Goal: Task Accomplishment & Management: Use online tool/utility

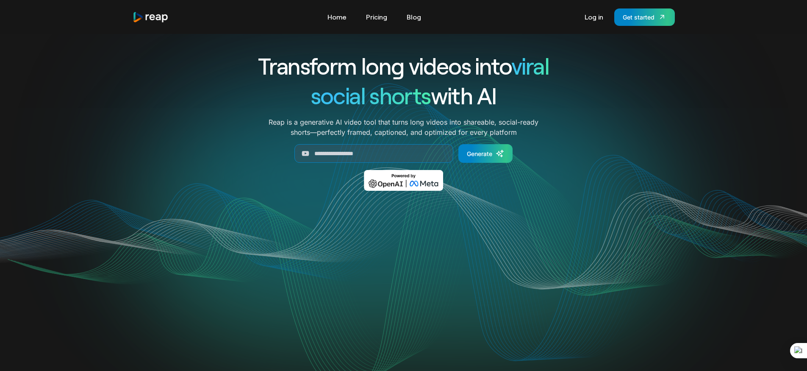
click at [347, 26] on div "Tools Link Five Link Six Link Seven Business Link Five Link Six Link Seven Home…" at bounding box center [404, 17] width 570 height 34
click at [342, 14] on link "Home" at bounding box center [337, 17] width 28 height 14
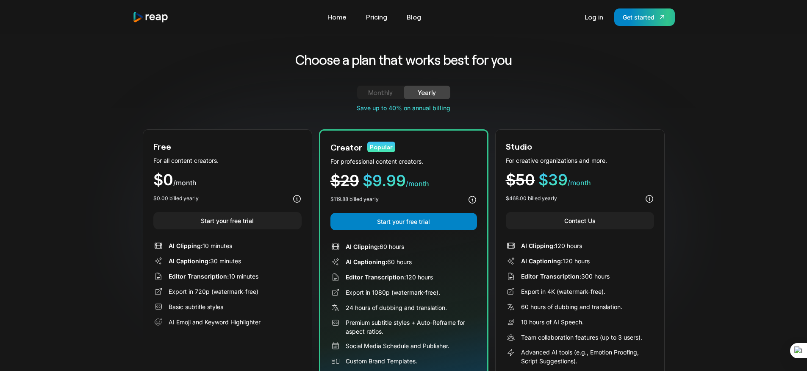
click at [351, 19] on nav "Tools Link Five Link Six Link Seven Business Link Five Link Six Link Seven Home…" at bounding box center [374, 17] width 102 height 14
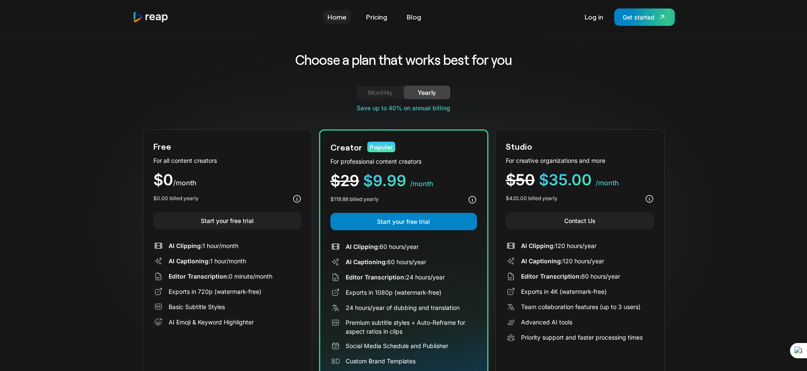
click at [336, 18] on link "Home" at bounding box center [337, 17] width 28 height 14
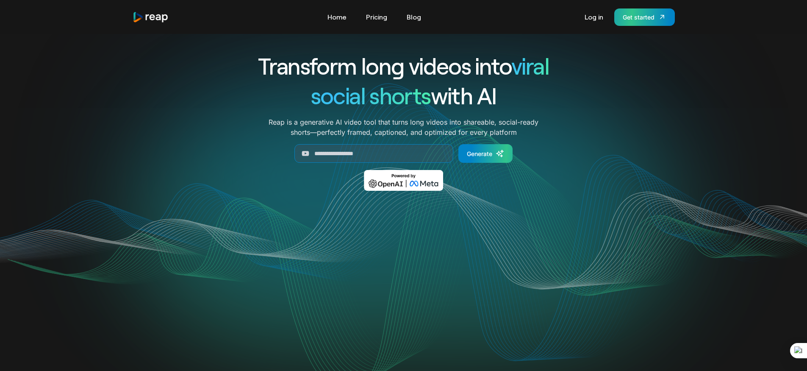
click at [636, 15] on div "Get started" at bounding box center [639, 17] width 32 height 9
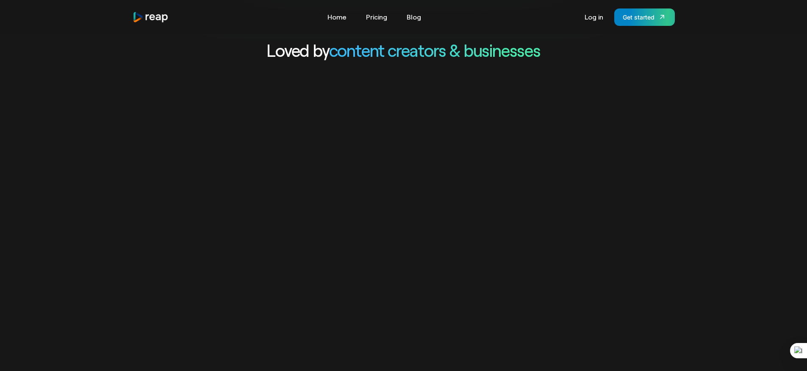
scroll to position [408, 0]
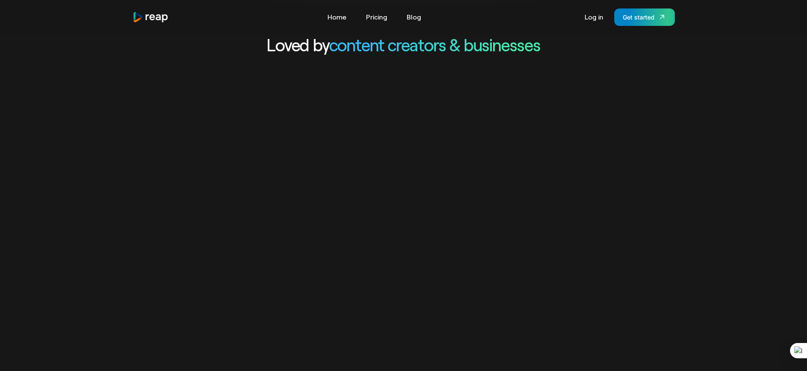
click at [493, 214] on video "Your browser does not support the video tag." at bounding box center [403, 283] width 807 height 404
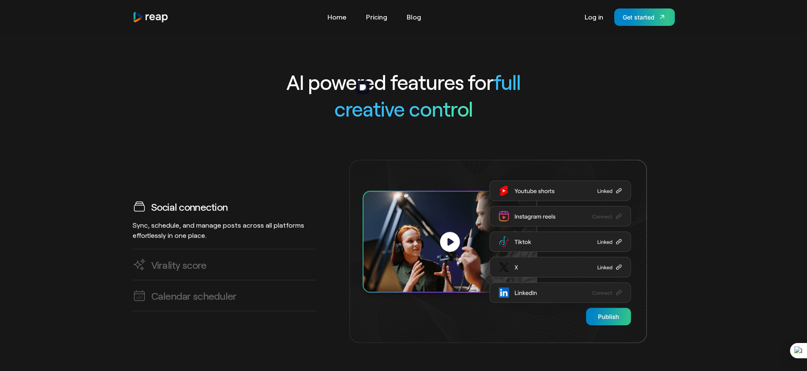
scroll to position [2495, 0]
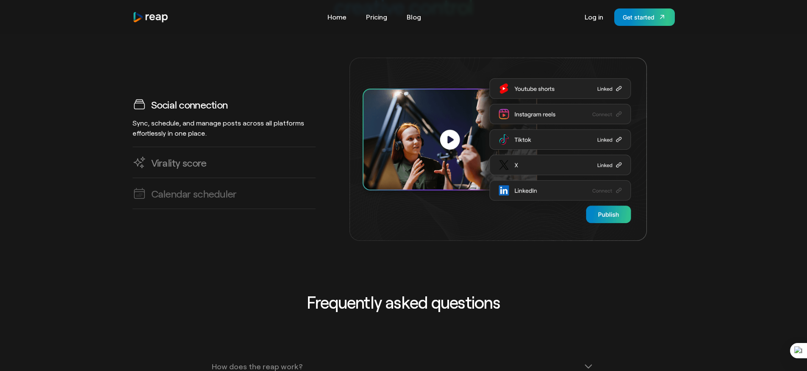
click at [184, 156] on h3 "Virality score" at bounding box center [179, 162] width 56 height 13
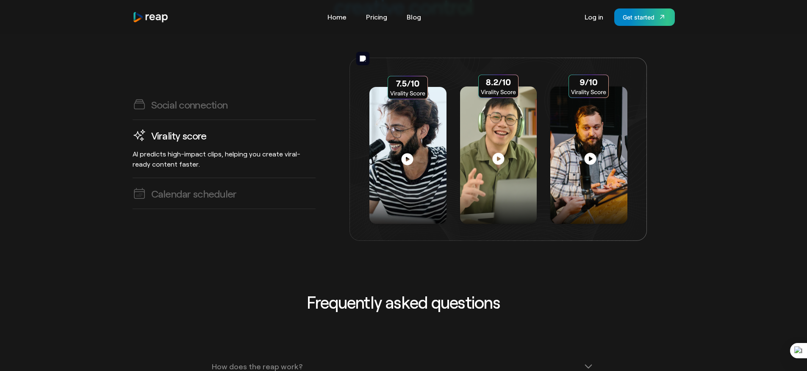
click at [506, 146] on img at bounding box center [499, 149] width 298 height 183
click at [501, 147] on img at bounding box center [499, 149] width 298 height 183
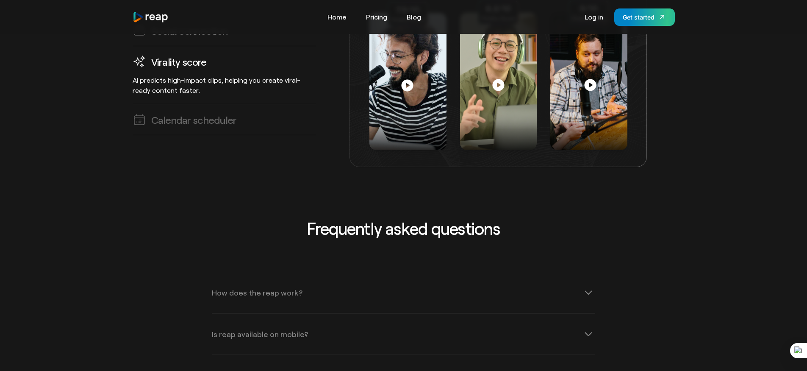
scroll to position [2769, 0]
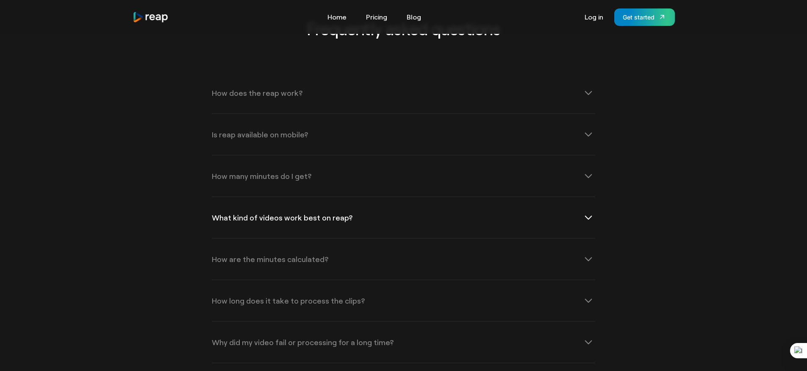
click at [465, 213] on div "What kind of videos work best on reap?" at bounding box center [404, 217] width 384 height 41
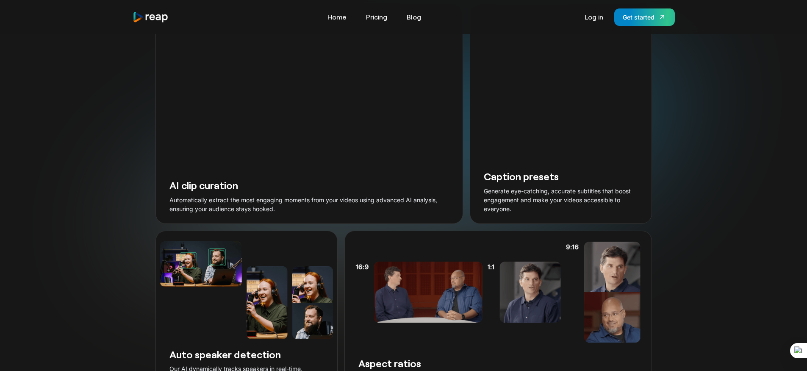
scroll to position [961, 0]
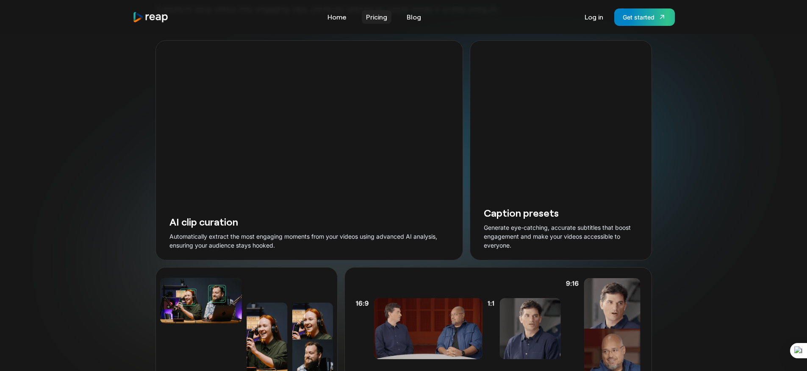
click at [386, 14] on link "Pricing" at bounding box center [377, 17] width 30 height 14
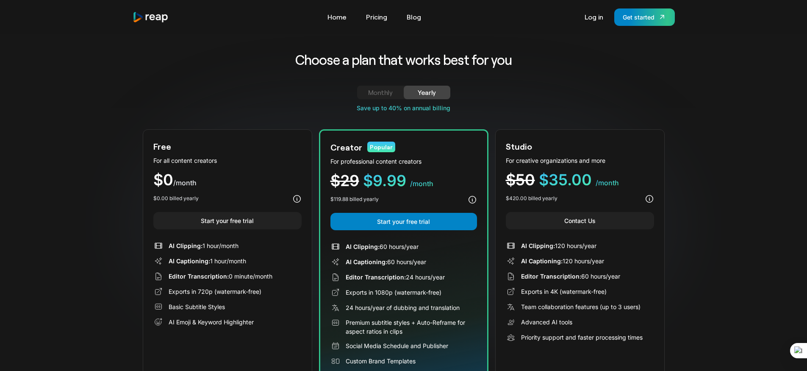
click at [369, 94] on div "Monthly" at bounding box center [380, 92] width 26 height 10
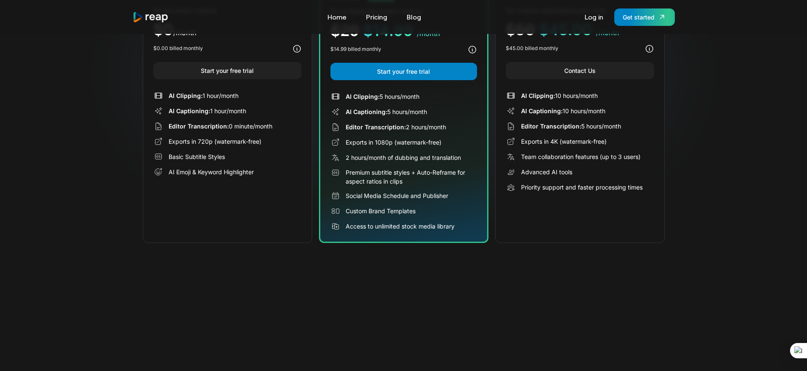
scroll to position [152, 0]
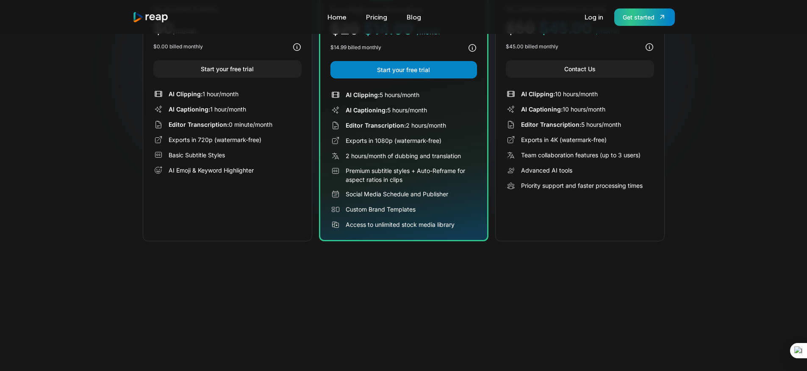
click at [661, 15] on \(Stroke\) at bounding box center [662, 17] width 4 height 4
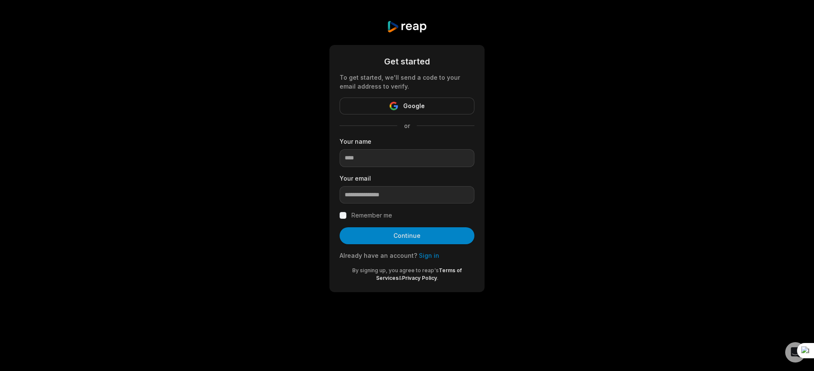
click at [398, 95] on form "Get started To get started, we'll send a code to your email address to verify. …" at bounding box center [406, 168] width 135 height 227
click at [395, 111] on button "Google" at bounding box center [406, 105] width 135 height 17
click at [395, 106] on icon "button" at bounding box center [396, 107] width 4 height 4
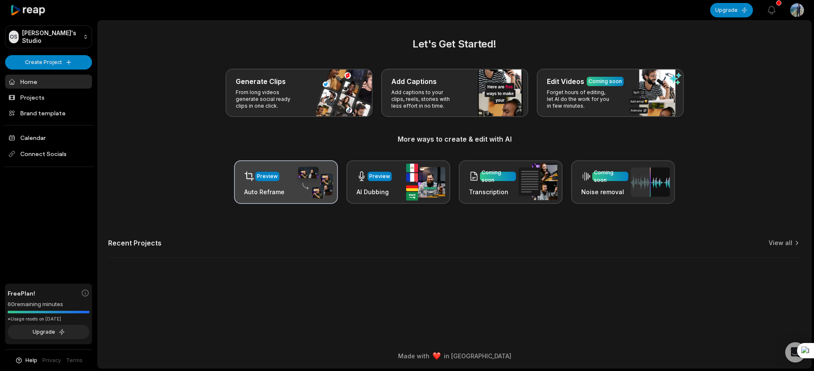
click at [291, 193] on div "Preview Auto Reframe" at bounding box center [286, 182] width 104 height 44
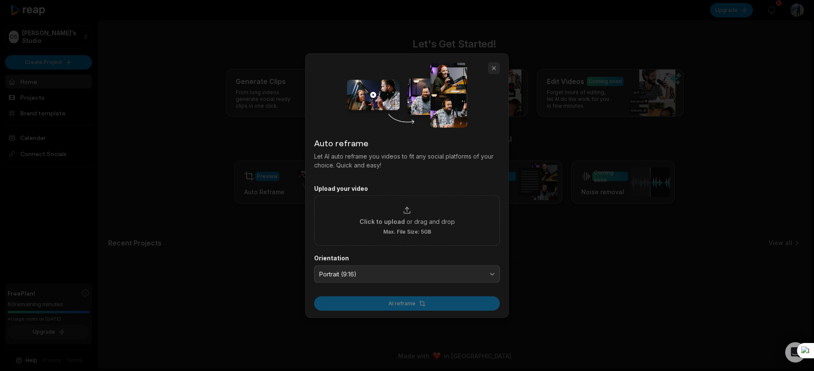
click at [492, 70] on button "button" at bounding box center [494, 68] width 12 height 12
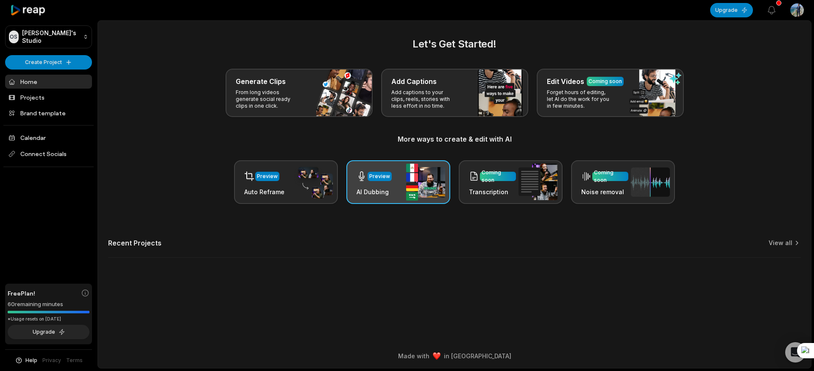
click at [377, 195] on h3 "AI Dubbing" at bounding box center [373, 191] width 35 height 9
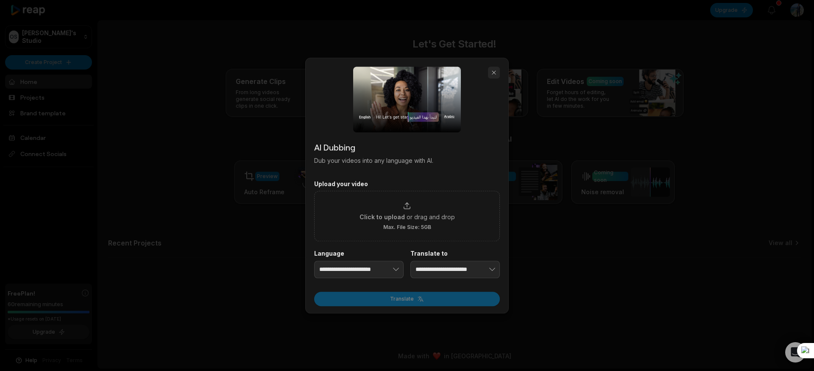
click at [493, 76] on button "button" at bounding box center [494, 73] width 12 height 12
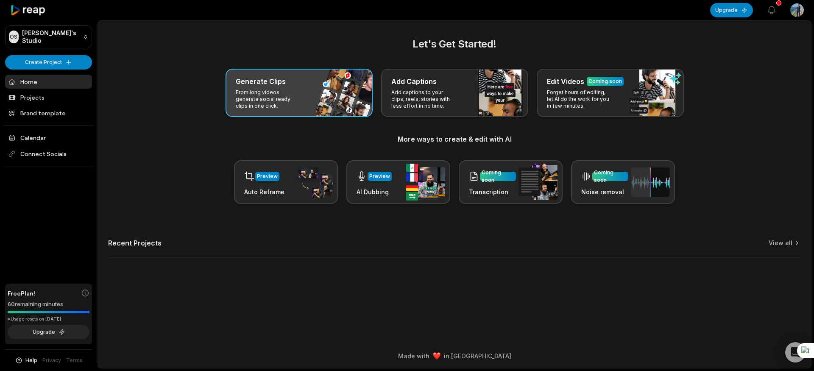
click at [272, 97] on p "From long videos generate social ready clips in one click." at bounding box center [269, 99] width 66 height 20
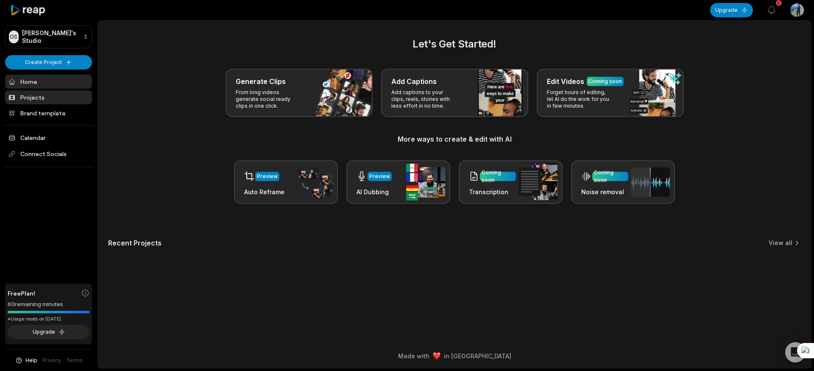
click at [43, 97] on link "Projects" at bounding box center [48, 97] width 87 height 14
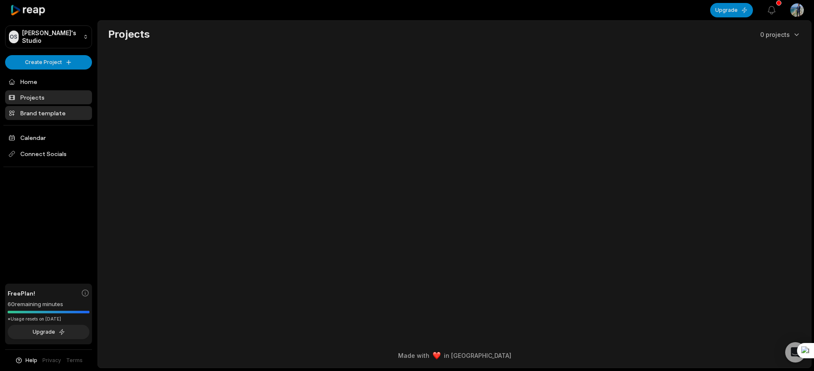
click at [43, 117] on link "Brand template" at bounding box center [48, 113] width 87 height 14
click at [24, 109] on link "Brand template" at bounding box center [48, 113] width 87 height 14
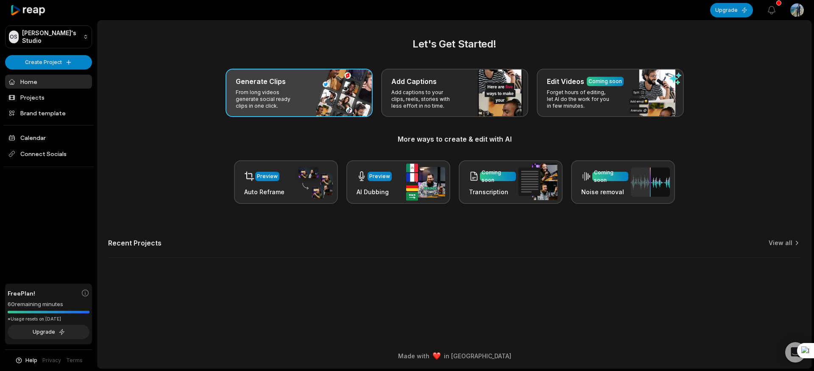
click at [342, 96] on div "Generate Clips From long videos generate social ready clips in one click." at bounding box center [298, 93] width 147 height 48
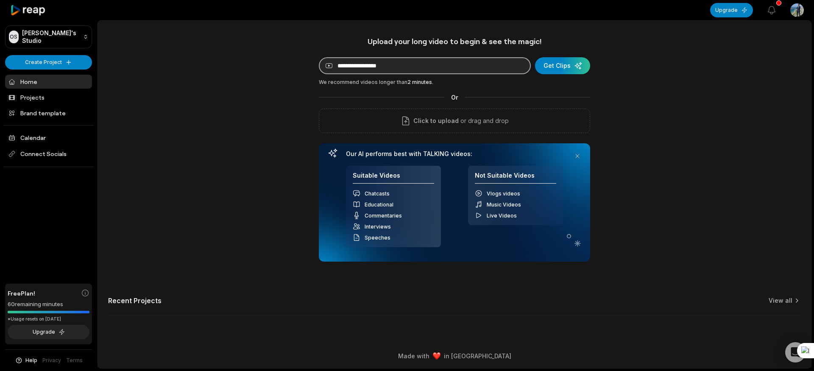
click at [377, 62] on input at bounding box center [425, 65] width 212 height 17
paste input "**********"
type input "**********"
click at [576, 63] on div "submit" at bounding box center [562, 65] width 55 height 17
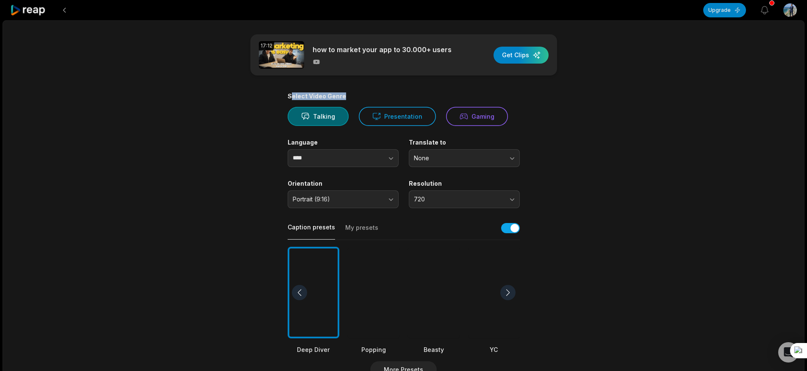
drag, startPoint x: 291, startPoint y: 97, endPoint x: 365, endPoint y: 95, distance: 73.8
click at [365, 95] on div "Select Video Genre" at bounding box center [404, 96] width 232 height 8
drag, startPoint x: 390, startPoint y: 119, endPoint x: 385, endPoint y: 119, distance: 5.5
click at [385, 120] on button "Presentation" at bounding box center [397, 116] width 77 height 19
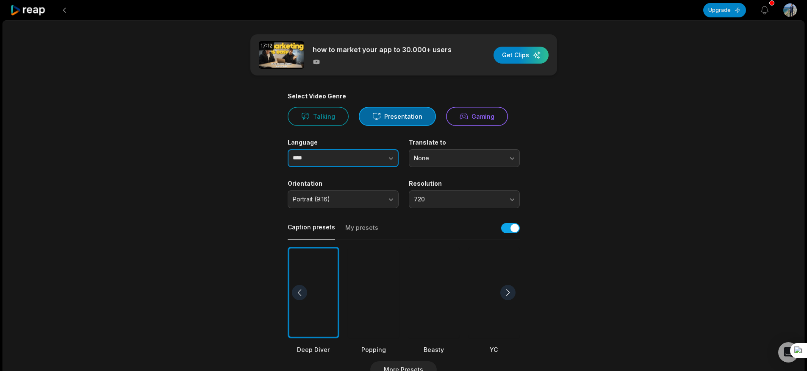
click at [340, 158] on input "****" at bounding box center [343, 158] width 111 height 18
click at [429, 156] on span "None" at bounding box center [458, 158] width 89 height 8
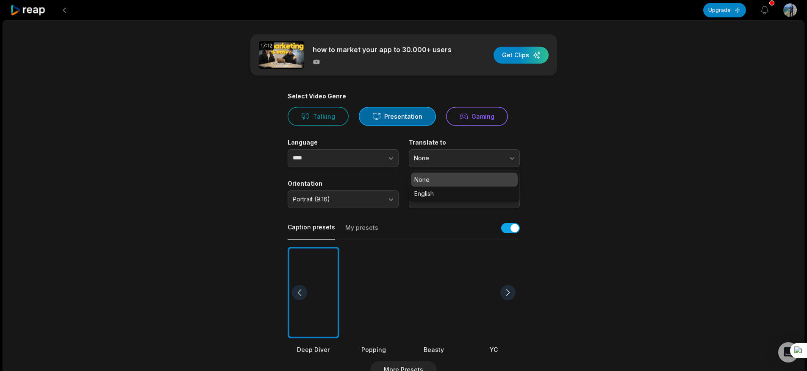
click at [579, 158] on main "17:12 how to market your app to 30.000+ users Get Clips Select Video Genre Talk…" at bounding box center [404, 291] width 410 height 515
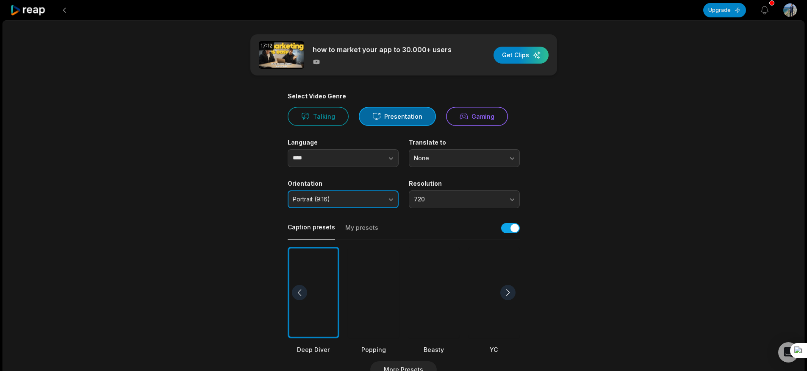
click at [349, 199] on span "Portrait (9:16)" at bounding box center [337, 199] width 89 height 8
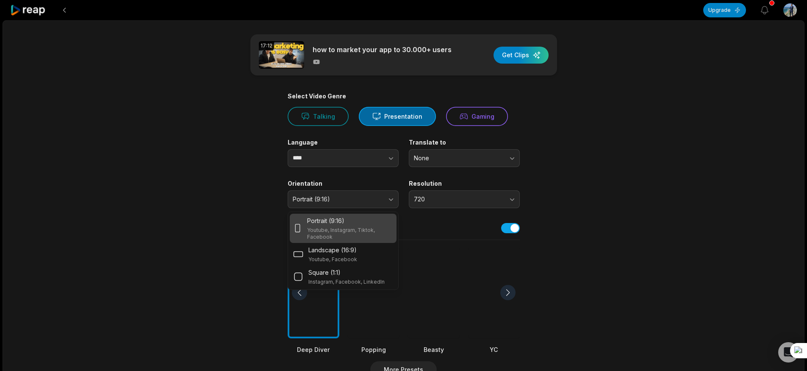
click at [601, 189] on main "17:12 how to market your app to 30.000+ users Get Clips Select Video Genre Talk…" at bounding box center [404, 291] width 410 height 515
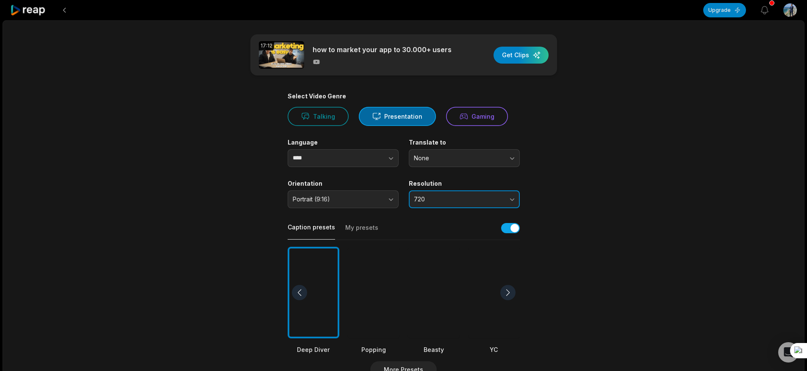
click at [490, 198] on span "720" at bounding box center [458, 199] width 89 height 8
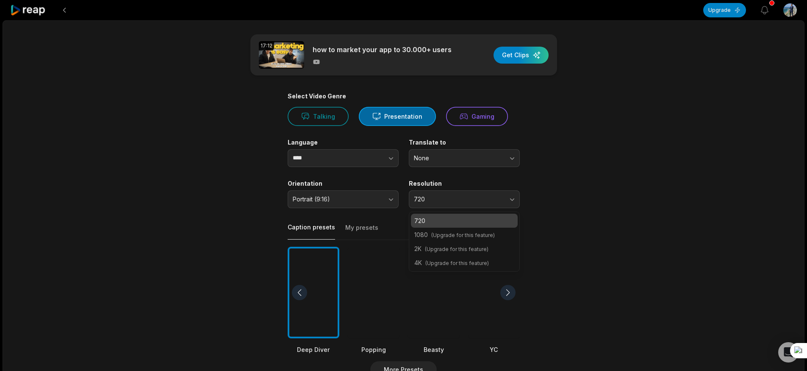
click at [596, 207] on main "17:12 how to market your app to 30.000+ users Get Clips Select Video Genre Talk…" at bounding box center [404, 291] width 410 height 515
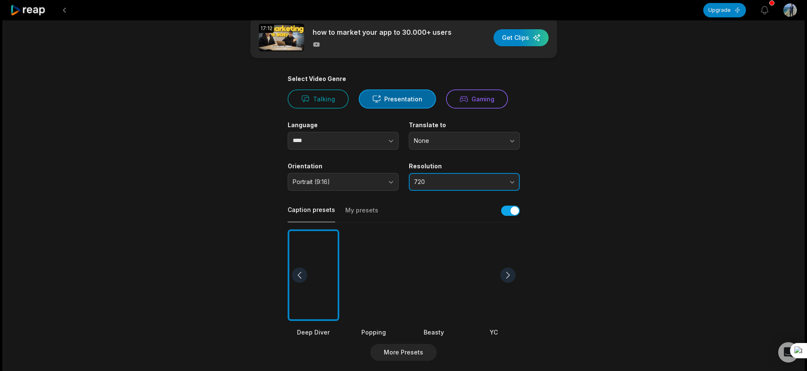
scroll to position [130, 0]
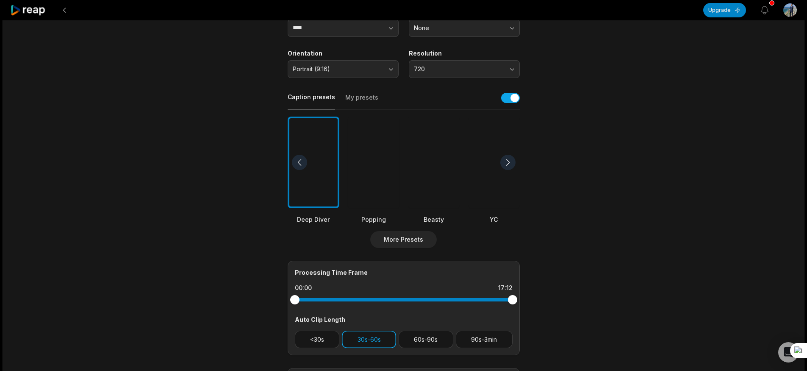
click at [365, 339] on button "30s-60s" at bounding box center [369, 339] width 54 height 17
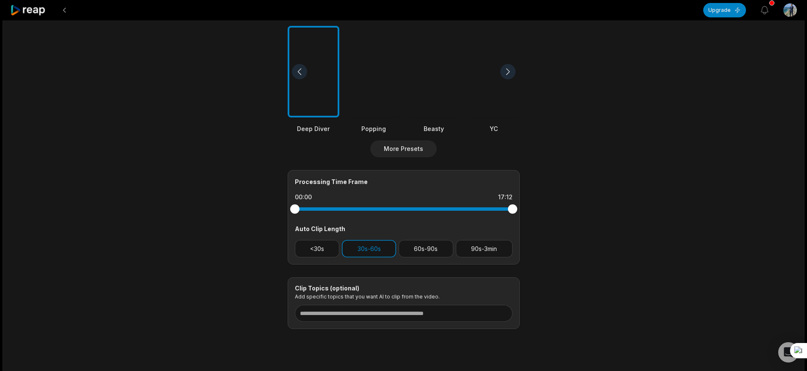
scroll to position [240, 0]
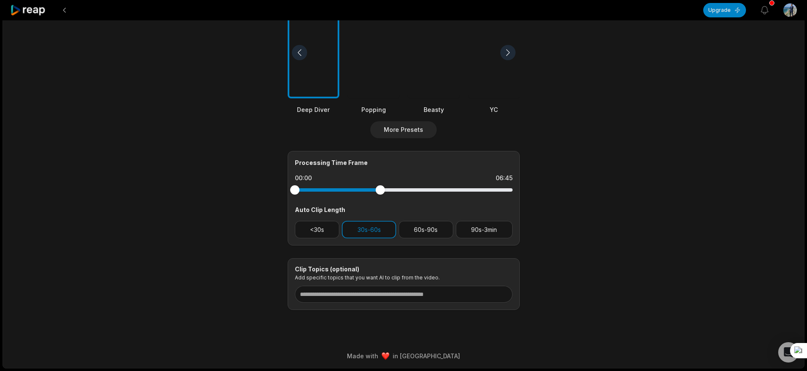
drag, startPoint x: 514, startPoint y: 188, endPoint x: 380, endPoint y: 186, distance: 133.5
click at [380, 186] on div at bounding box center [380, 189] width 9 height 9
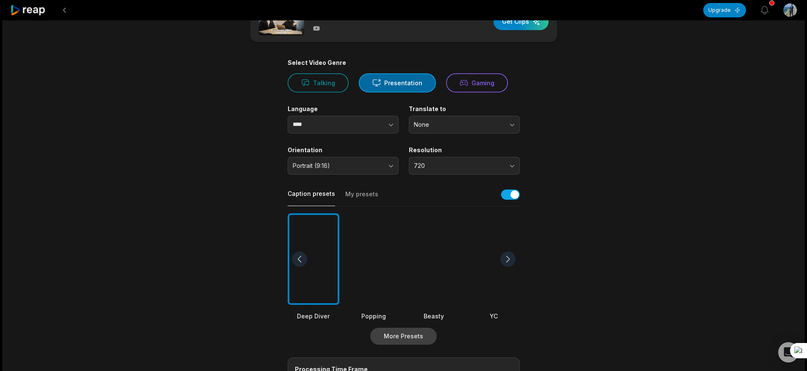
scroll to position [0, 0]
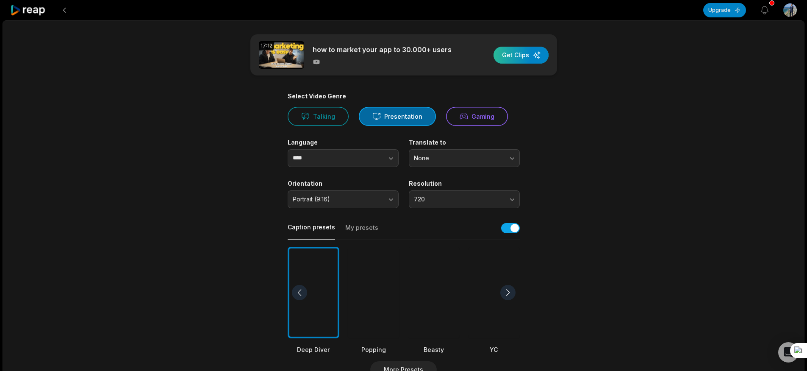
click at [526, 58] on div "button" at bounding box center [521, 55] width 55 height 17
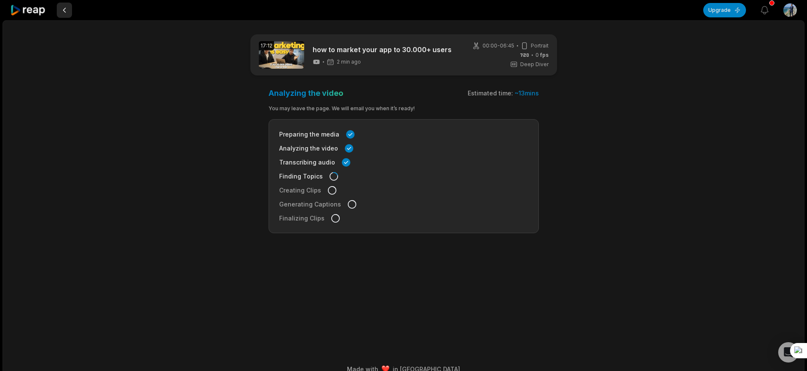
click at [60, 9] on button at bounding box center [64, 10] width 15 height 15
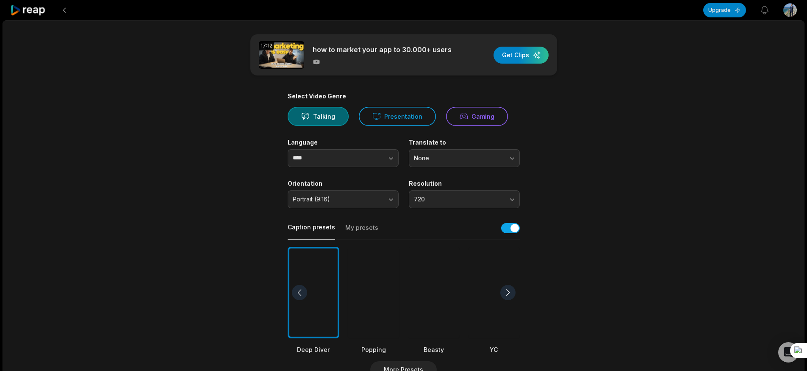
scroll to position [50, 0]
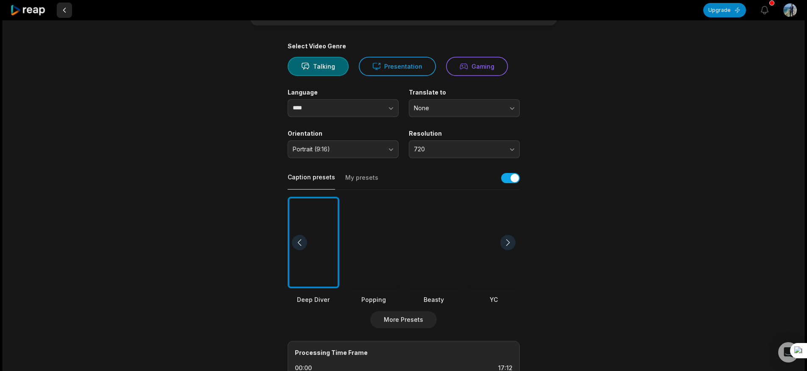
click at [62, 11] on button at bounding box center [64, 10] width 15 height 15
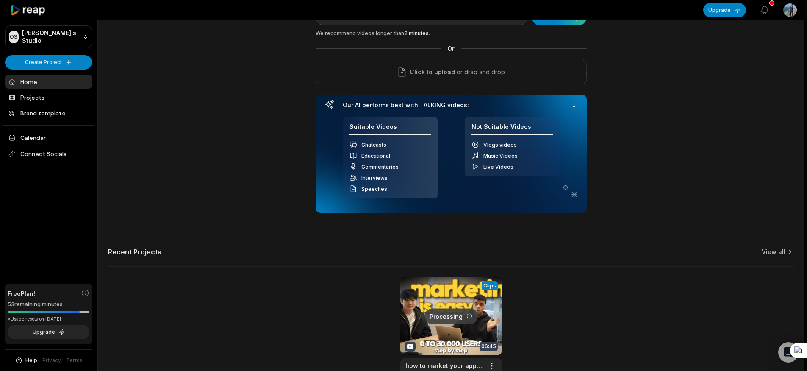
scroll to position [110, 0]
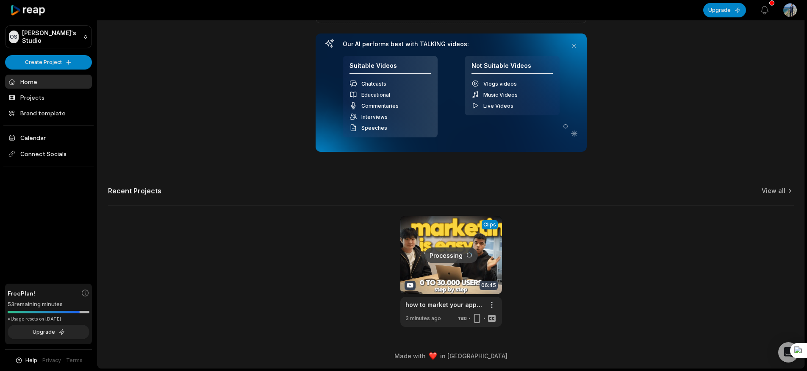
click at [355, 273] on div "Processing Clips 06:45 how to market your app to 30.000+ users Open options 3 m…" at bounding box center [451, 271] width 686 height 111
click at [424, 288] on link at bounding box center [452, 271] width 102 height 111
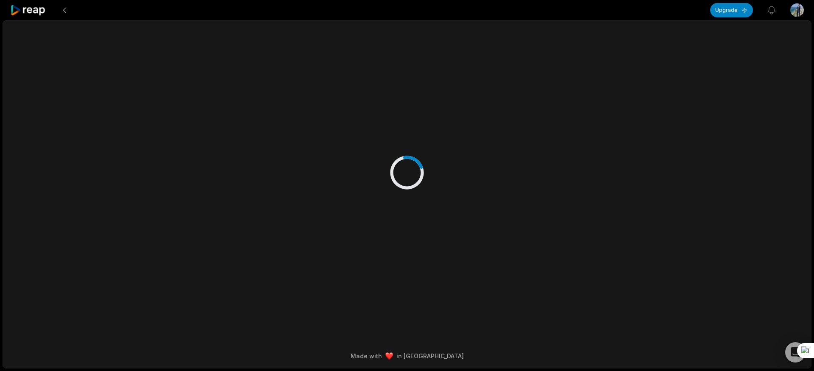
click at [445, 309] on div "Made with in San Francisco" at bounding box center [407, 194] width 809 height 348
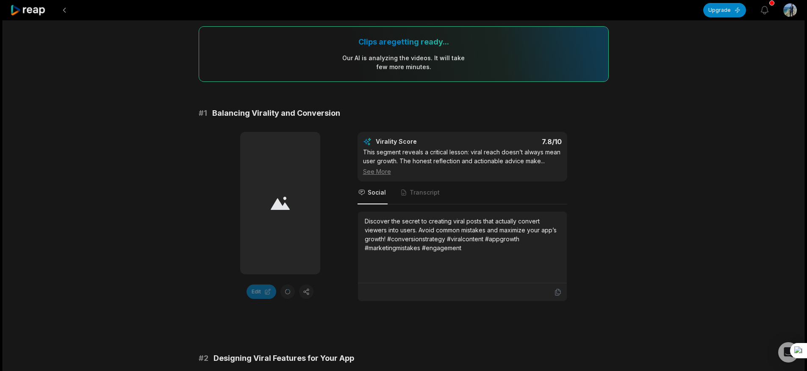
scroll to position [224, 0]
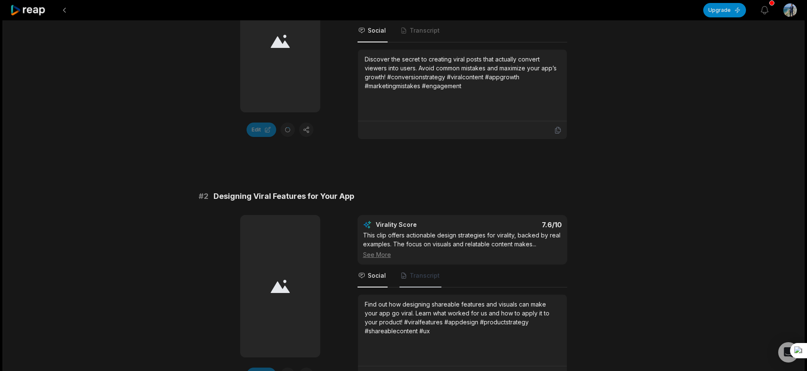
click at [420, 275] on span "Transcript" at bounding box center [425, 275] width 30 height 8
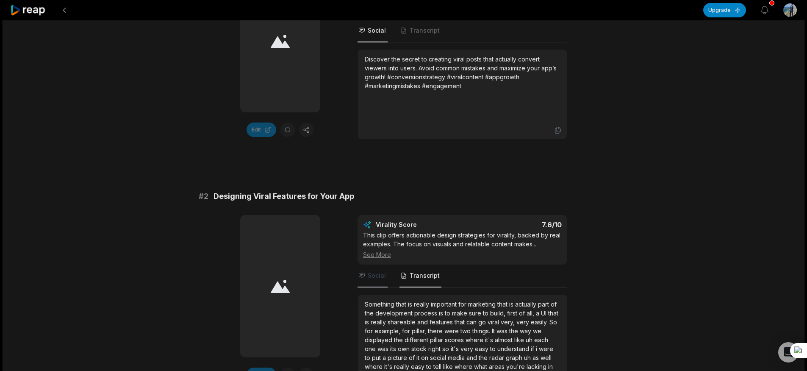
click at [372, 277] on span "Social" at bounding box center [377, 275] width 18 height 8
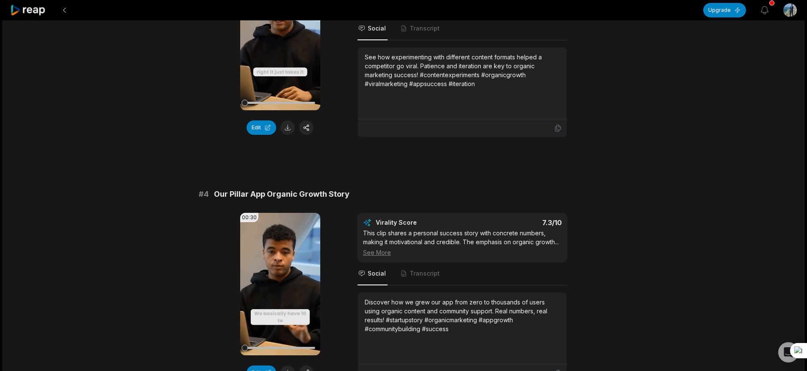
scroll to position [579, 0]
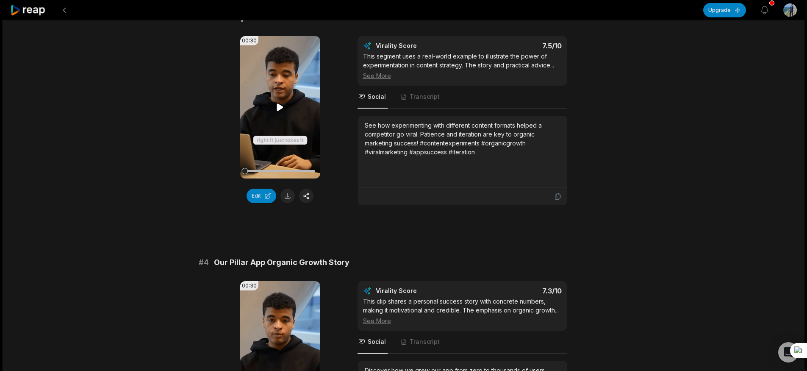
click at [277, 106] on icon at bounding box center [280, 107] width 10 height 10
click at [279, 107] on icon at bounding box center [280, 107] width 10 height 10
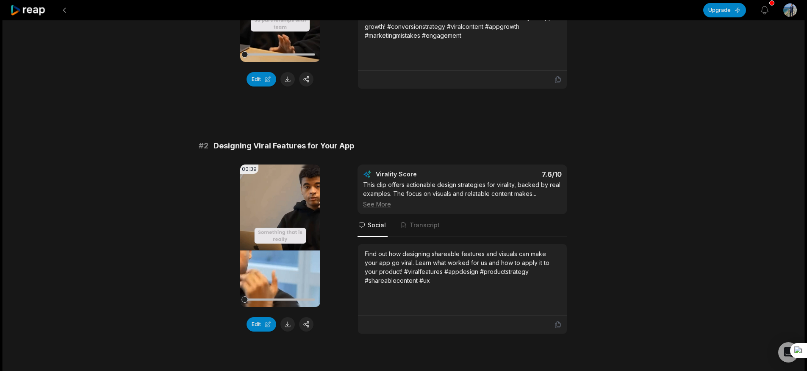
scroll to position [49, 0]
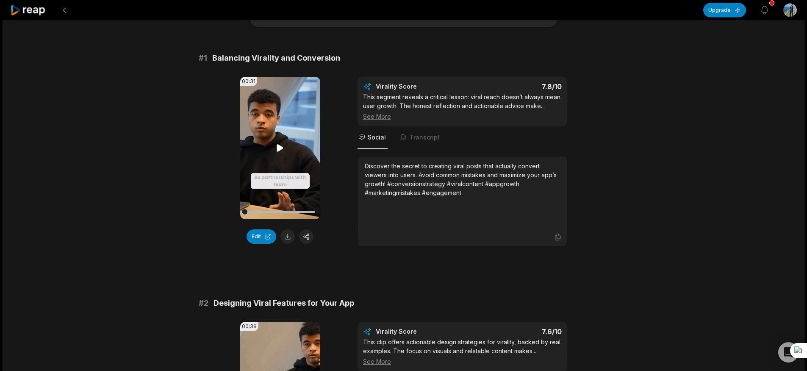
click at [284, 142] on video "Your browser does not support mp4 format." at bounding box center [280, 148] width 80 height 142
click at [278, 147] on icon at bounding box center [280, 148] width 10 height 10
click at [311, 234] on button at bounding box center [306, 236] width 14 height 14
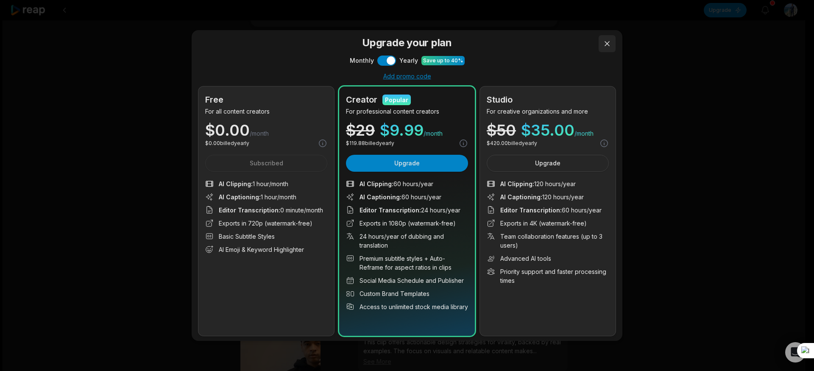
click at [604, 52] on button at bounding box center [606, 43] width 17 height 17
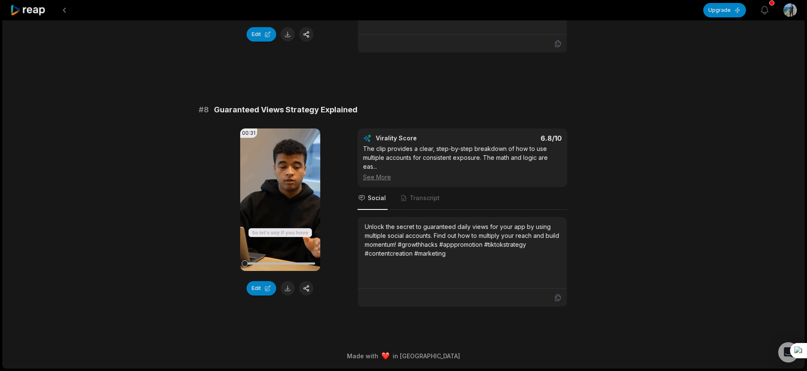
scroll to position [1730, 0]
click at [429, 203] on span "Transcript" at bounding box center [421, 198] width 42 height 23
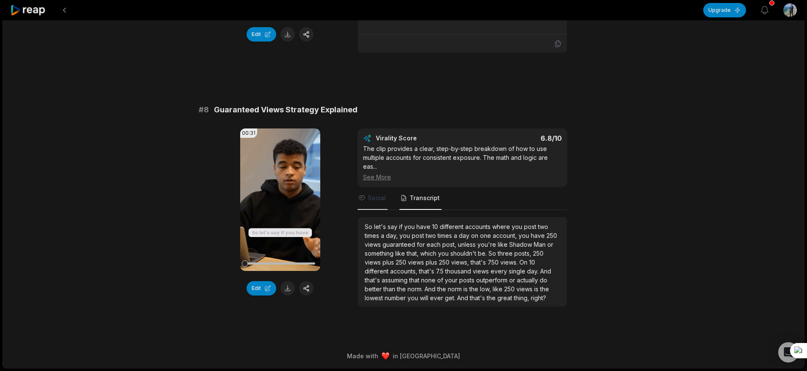
click at [381, 205] on span "Social" at bounding box center [373, 198] width 30 height 23
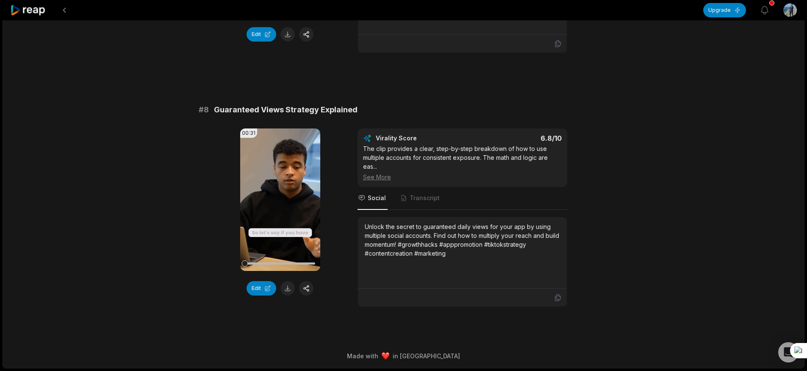
click at [376, 179] on div "See More" at bounding box center [462, 177] width 199 height 9
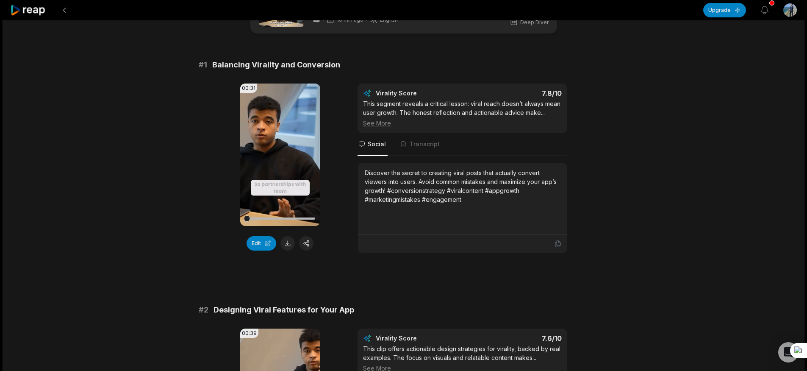
scroll to position [0, 0]
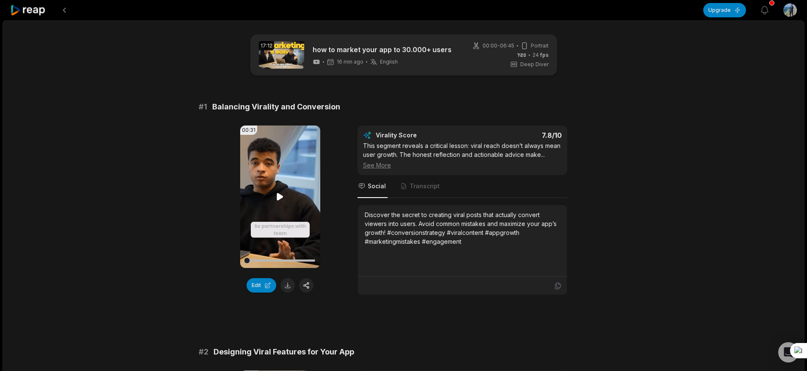
click at [277, 190] on video "Your browser does not support mp4 format." at bounding box center [280, 196] width 80 height 142
click at [284, 193] on icon at bounding box center [280, 197] width 10 height 10
click at [282, 192] on icon at bounding box center [280, 197] width 10 height 10
click at [272, 259] on div at bounding box center [280, 260] width 70 height 2
click at [281, 261] on div at bounding box center [280, 260] width 70 height 2
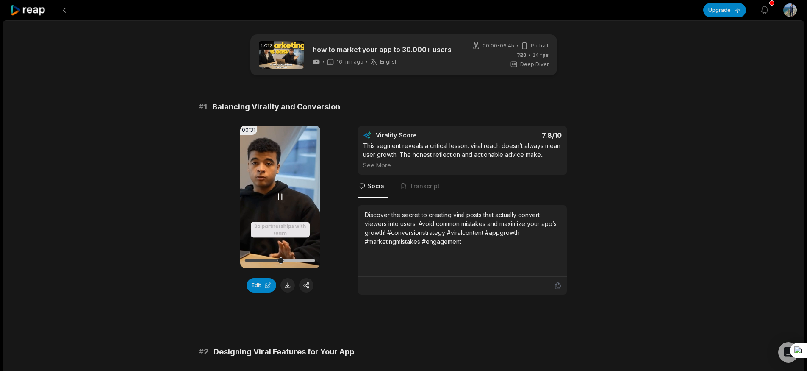
click at [286, 260] on div at bounding box center [280, 260] width 70 height 2
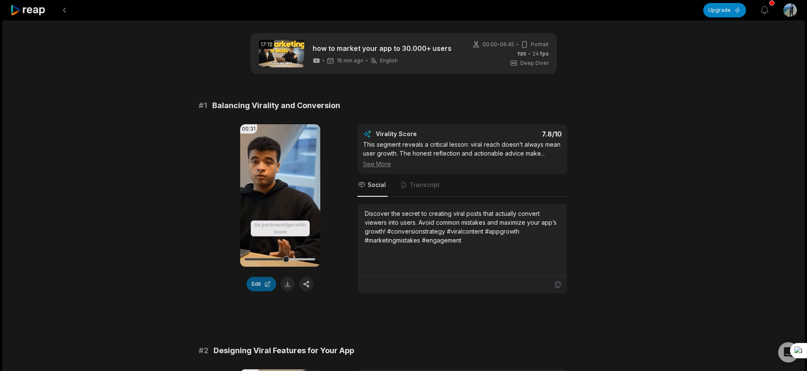
scroll to position [2, 0]
click at [270, 200] on video "Your browser does not support mp4 format." at bounding box center [280, 195] width 80 height 142
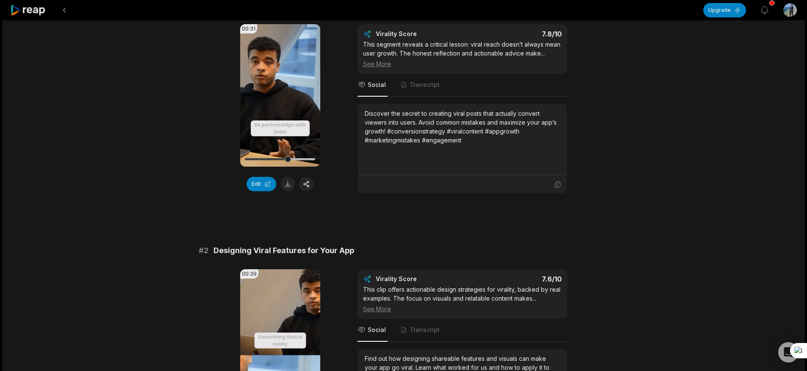
scroll to position [284, 0]
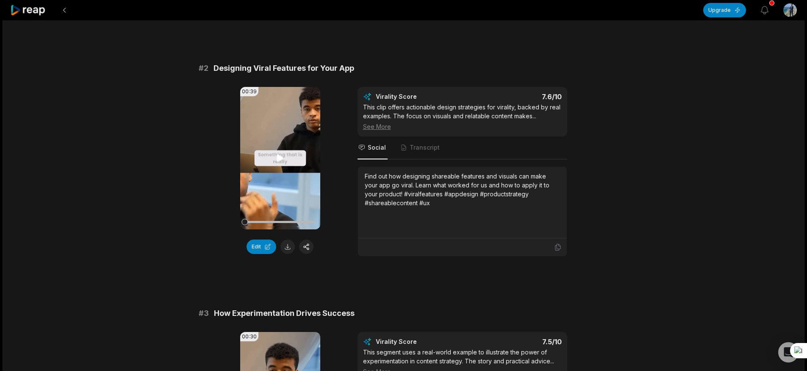
click at [259, 203] on video "Your browser does not support mp4 format." at bounding box center [280, 158] width 80 height 142
click at [269, 185] on video "Your browser does not support mp4 format." at bounding box center [280, 158] width 80 height 142
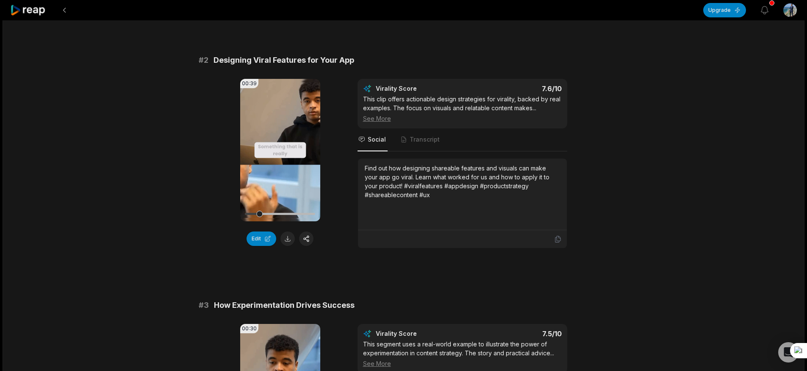
scroll to position [448, 0]
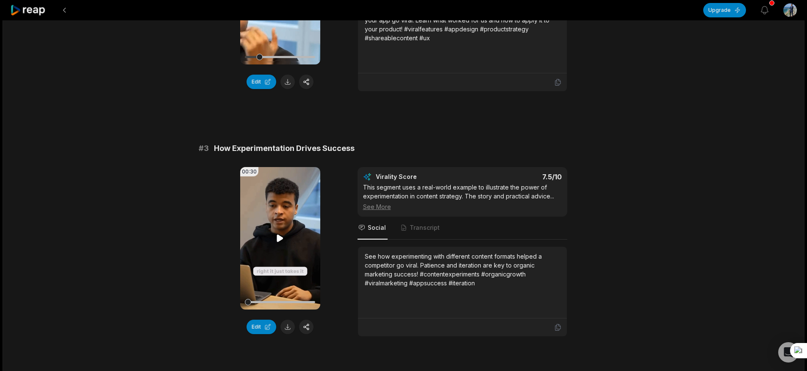
click at [281, 208] on video "Your browser does not support mp4 format." at bounding box center [280, 238] width 80 height 142
click at [280, 240] on icon at bounding box center [280, 238] width 10 height 10
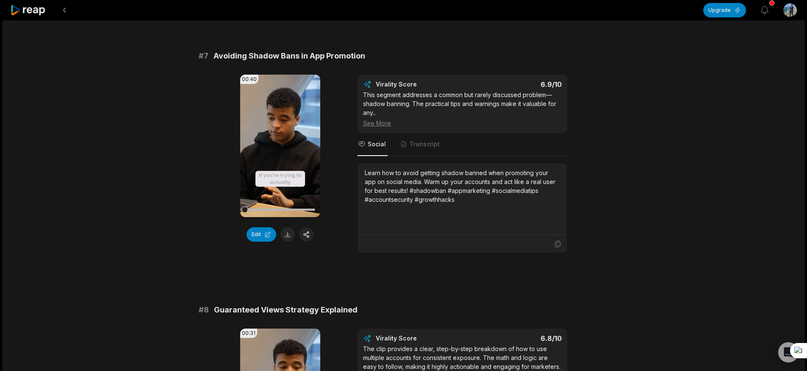
scroll to position [1730, 0]
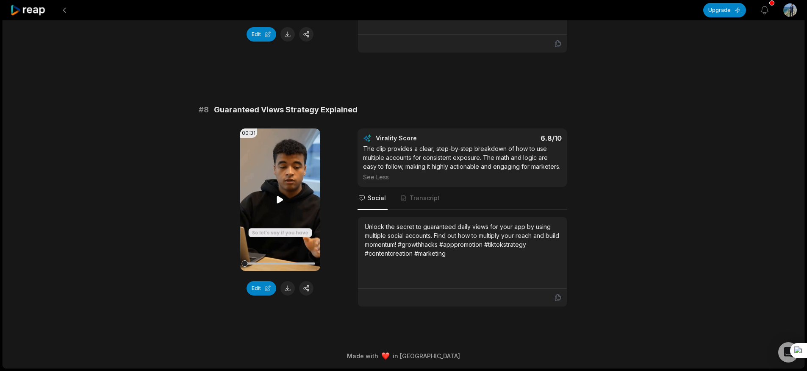
click at [286, 196] on video "Your browser does not support mp4 format." at bounding box center [280, 199] width 80 height 142
click at [274, 194] on video "Your browser does not support mp4 format." at bounding box center [280, 199] width 80 height 142
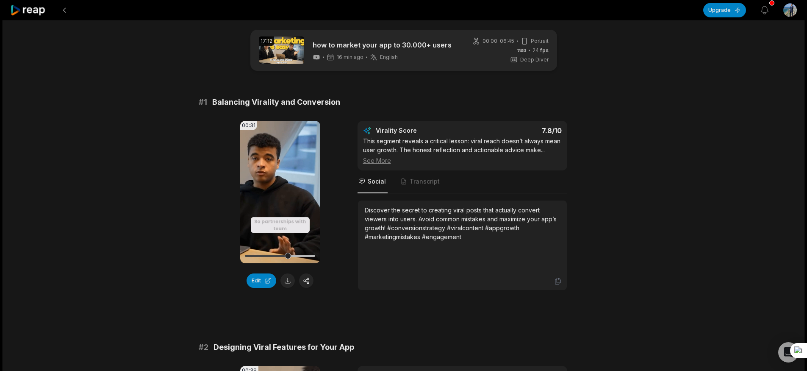
scroll to position [0, 0]
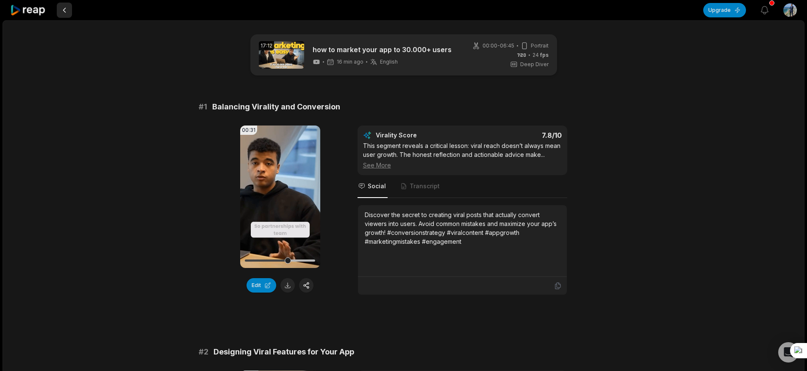
click at [58, 6] on button at bounding box center [64, 10] width 15 height 15
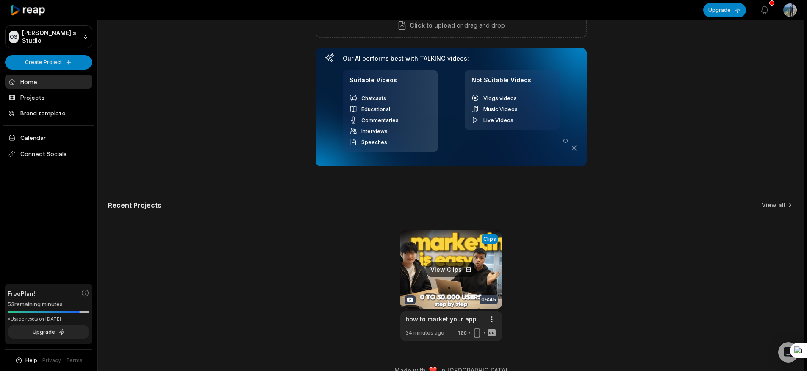
scroll to position [110, 0]
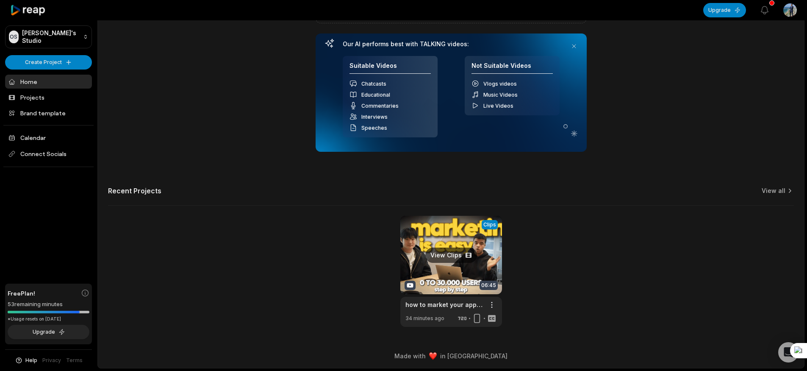
click at [462, 276] on link at bounding box center [452, 271] width 102 height 111
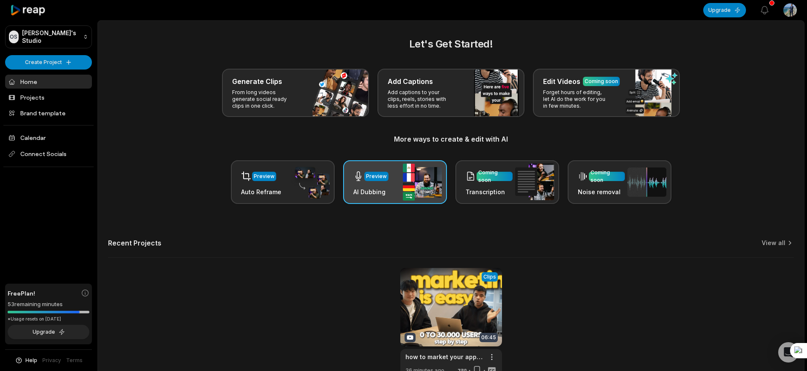
click at [410, 179] on img at bounding box center [422, 182] width 39 height 37
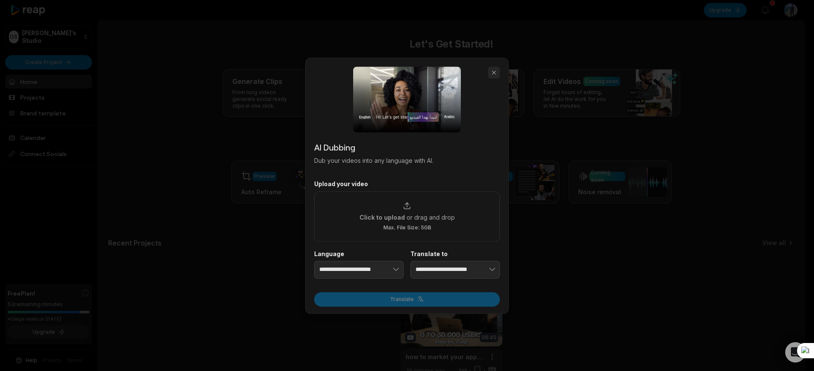
click at [496, 75] on button "button" at bounding box center [494, 73] width 12 height 12
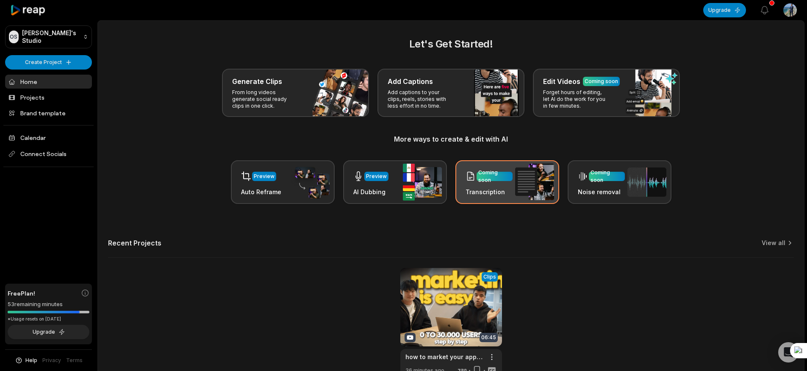
click at [495, 195] on h3 "Transcription" at bounding box center [489, 191] width 47 height 9
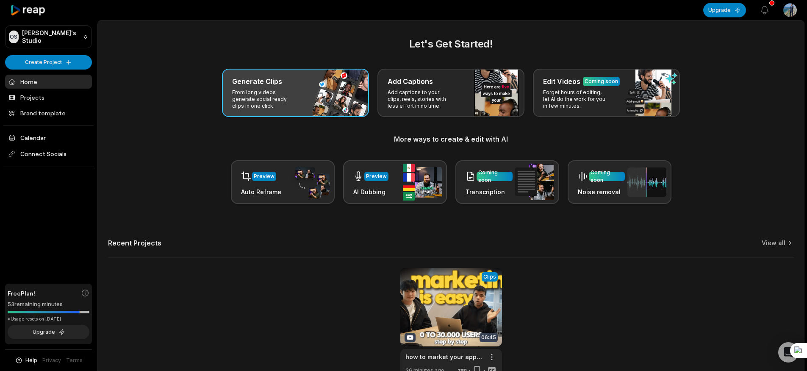
click at [276, 100] on p "From long videos generate social ready clips in one click." at bounding box center [265, 99] width 66 height 20
